Goal: Task Accomplishment & Management: Manage account settings

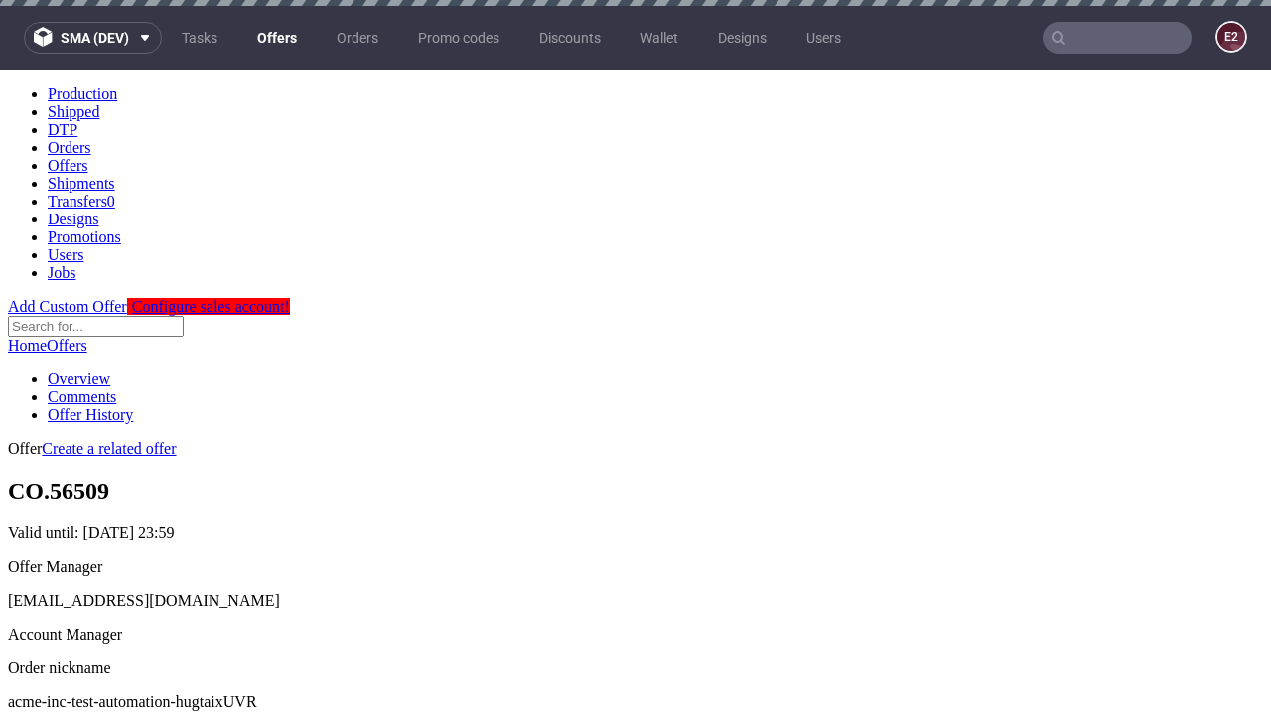
scroll to position [6, 0]
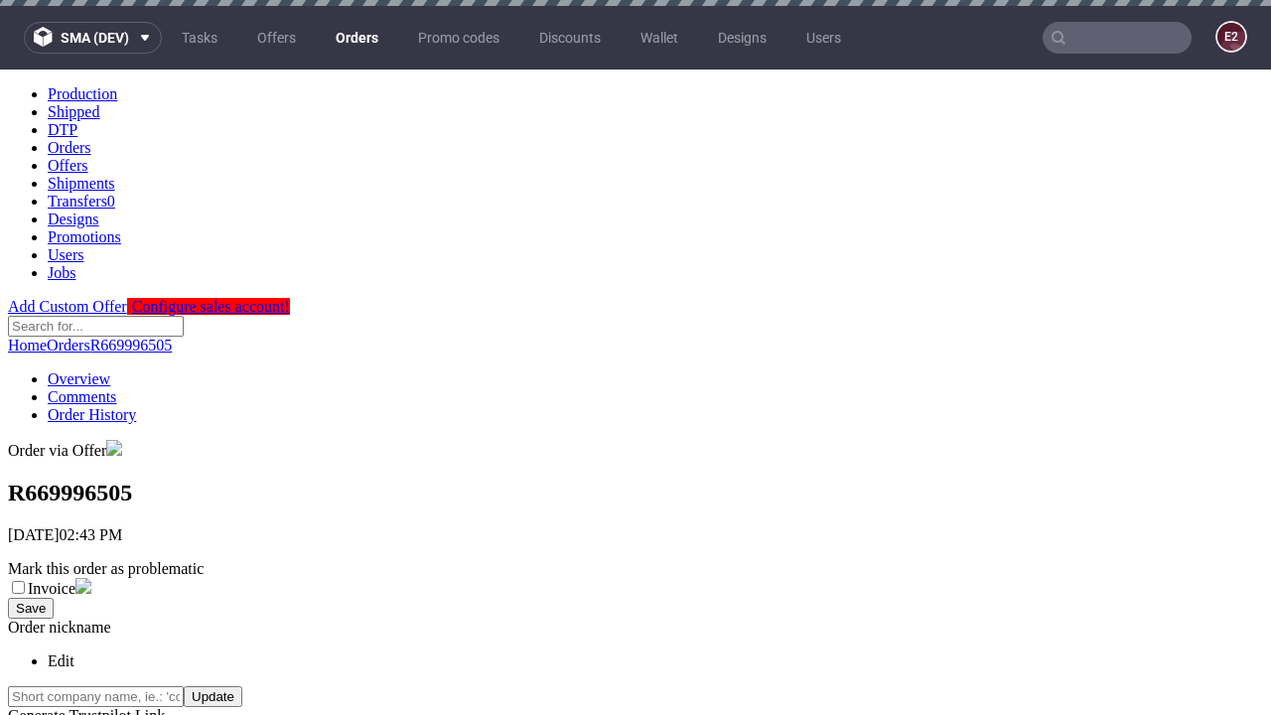
scroll to position [795, 0]
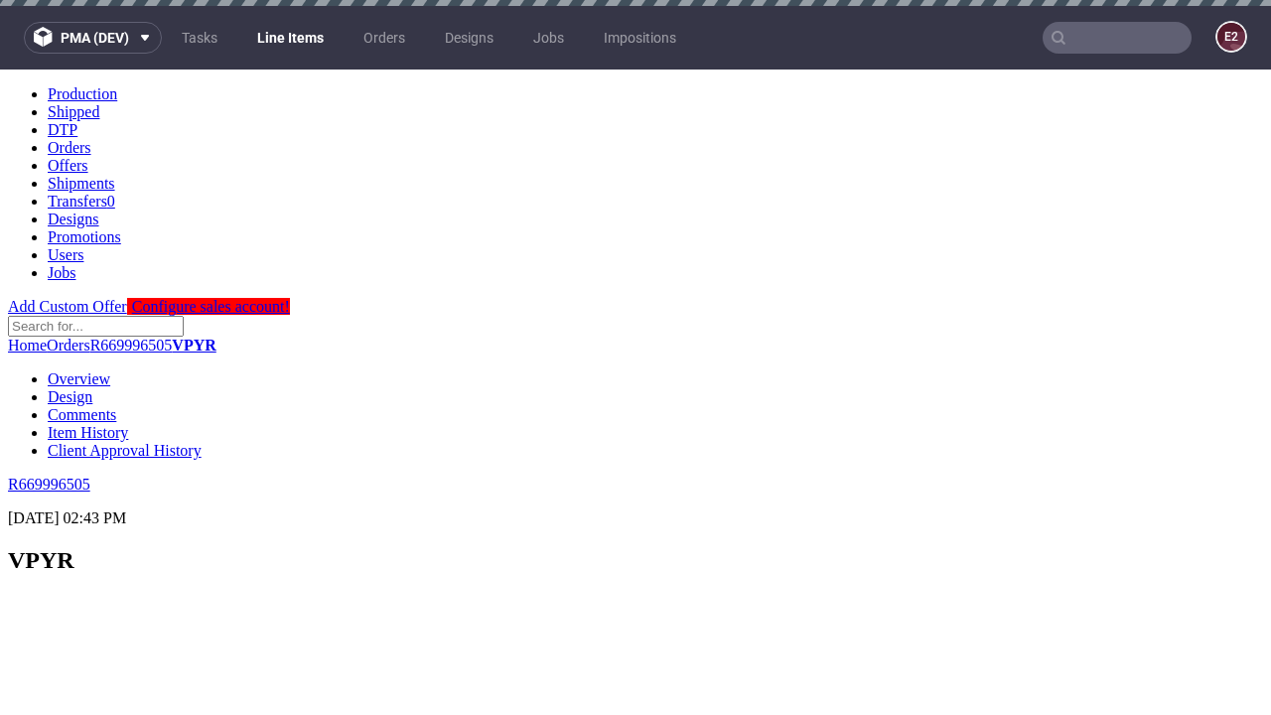
scroll to position [1393, 0]
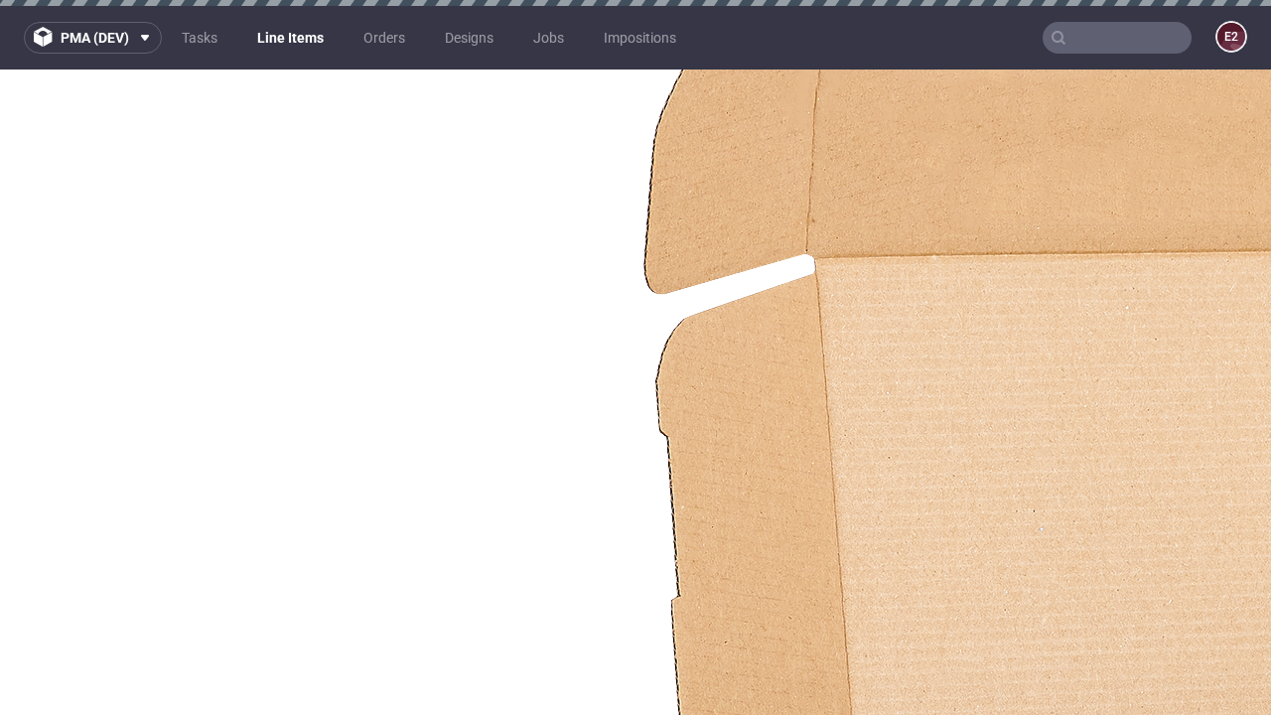
select select "accepted"
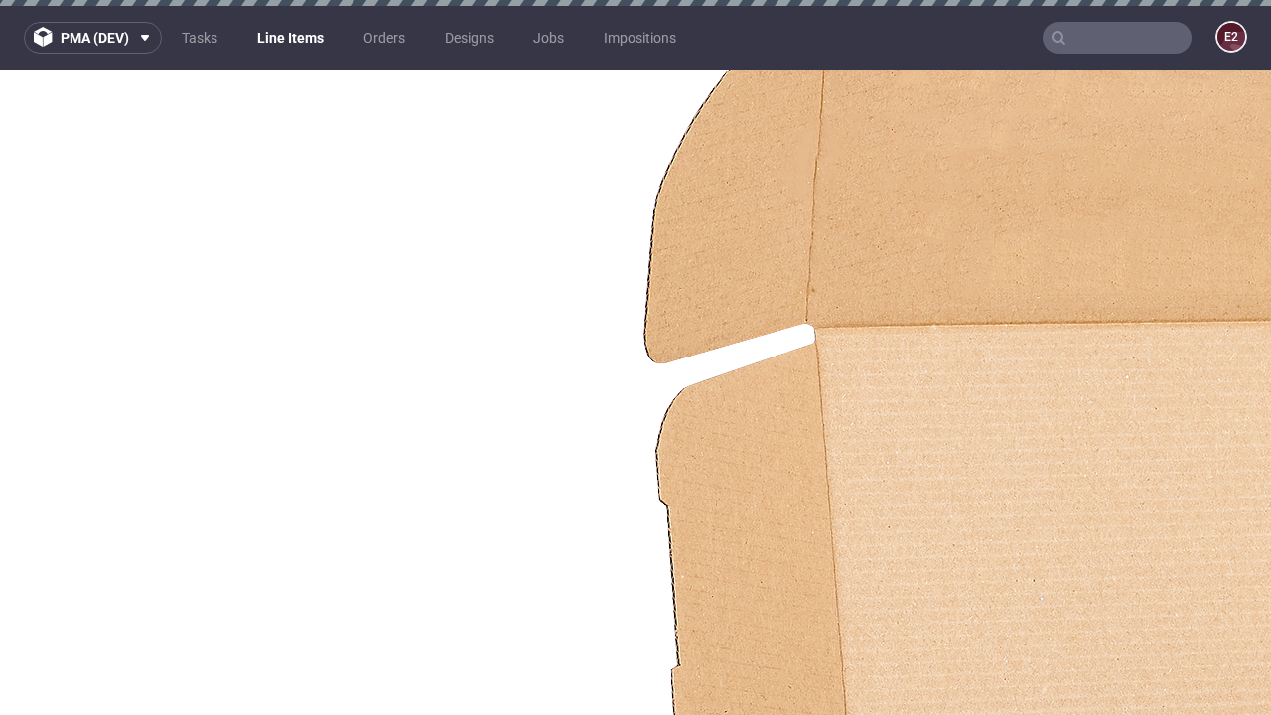
scroll to position [2424, 0]
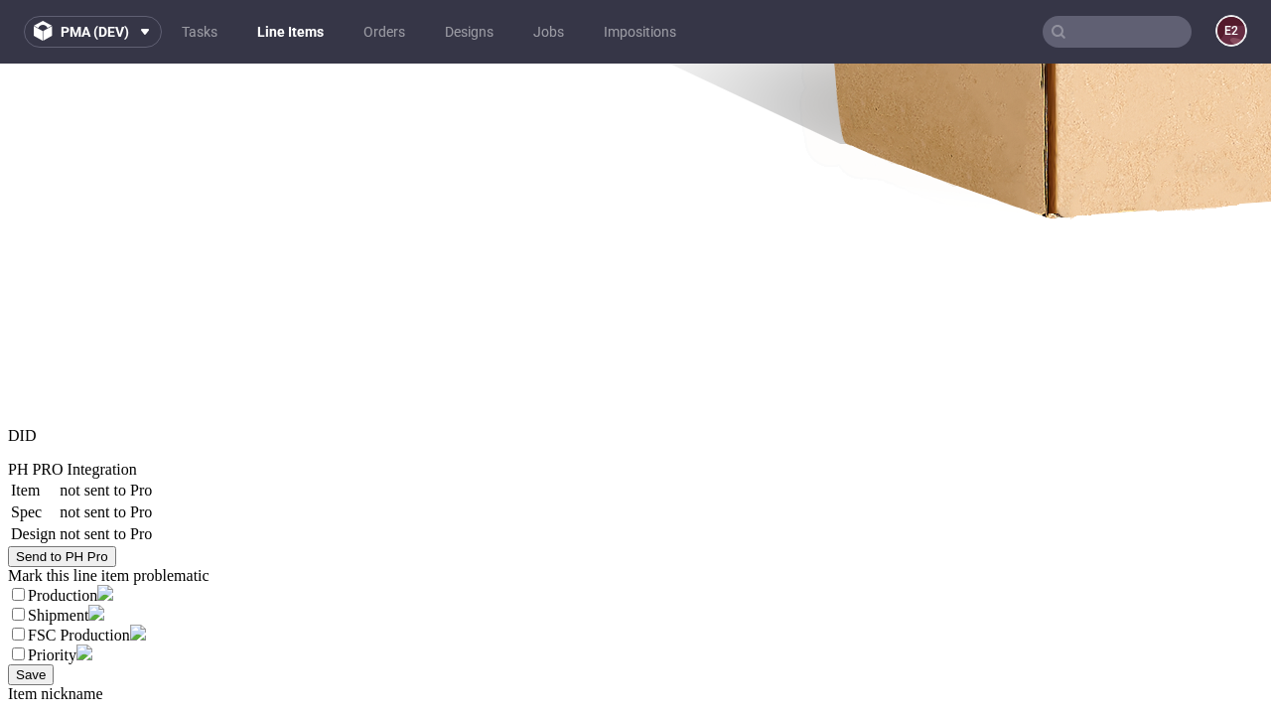
scroll to position [2667, 0]
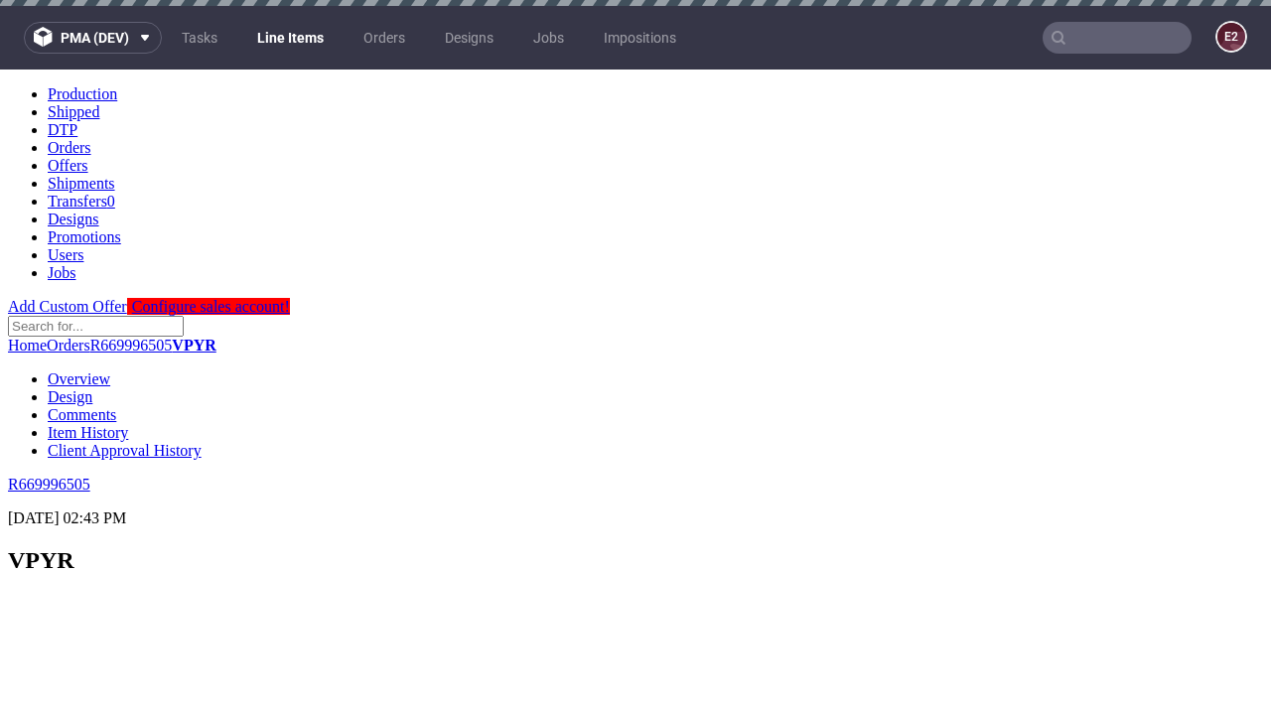
select select "received"
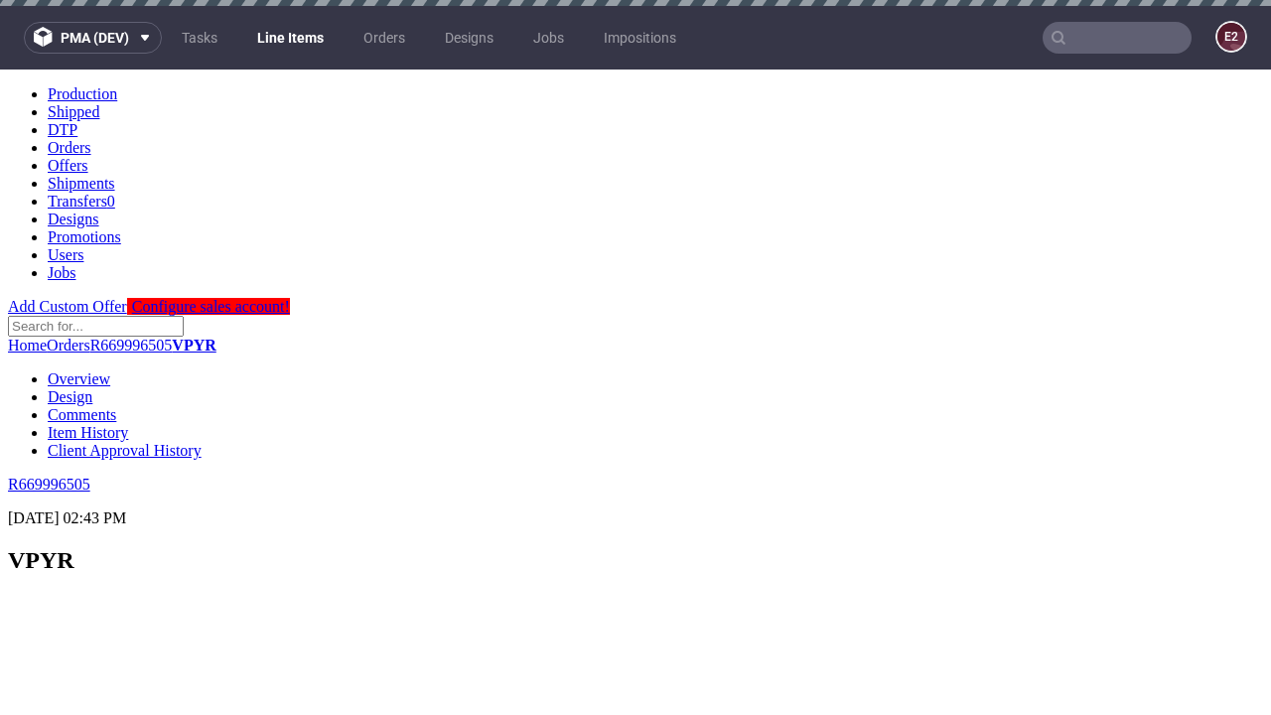
select select "accepted_dtp_issue_reprint"
